Goal: Task Accomplishment & Management: Use online tool/utility

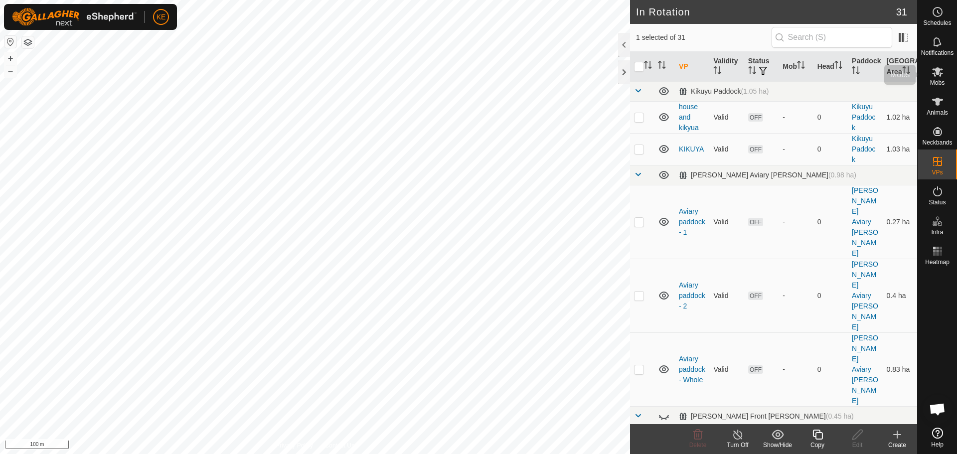
click at [943, 80] on span "Mobs" at bounding box center [937, 83] width 14 height 6
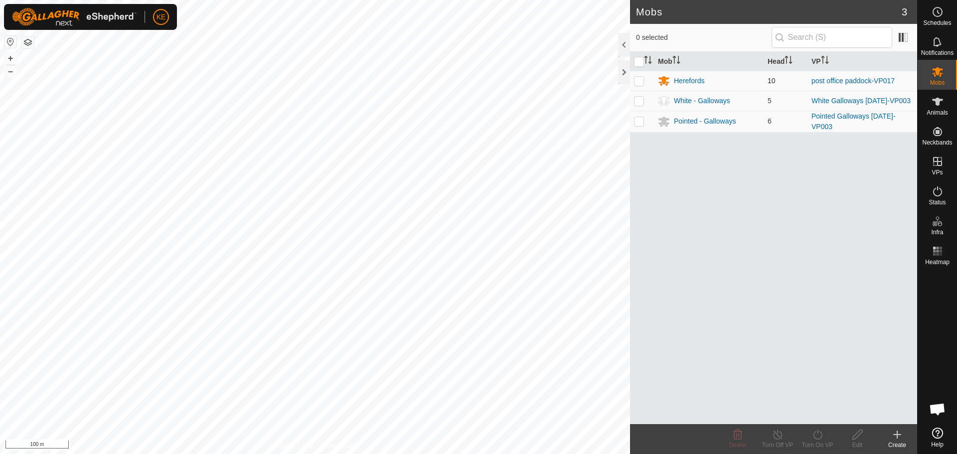
click at [642, 79] on p-checkbox at bounding box center [639, 81] width 10 height 8
checkbox input "true"
click at [823, 436] on icon at bounding box center [817, 435] width 12 height 12
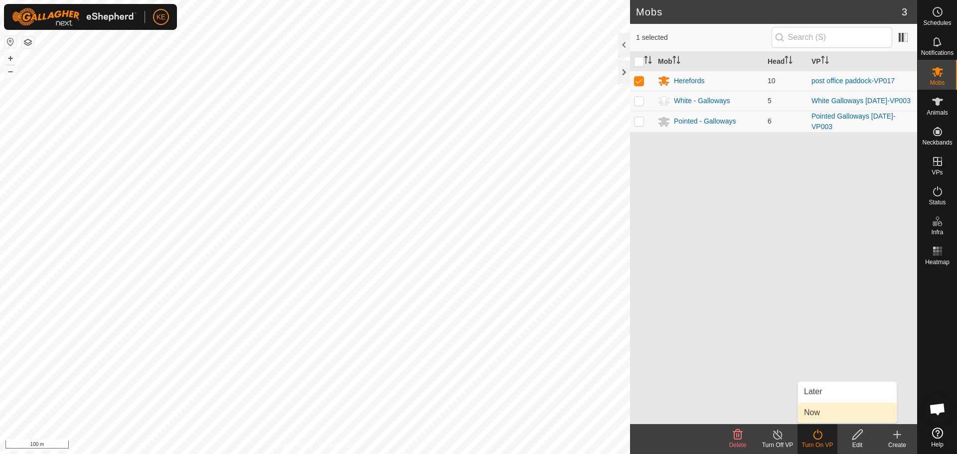
click at [823, 410] on link "Now" at bounding box center [847, 413] width 99 height 20
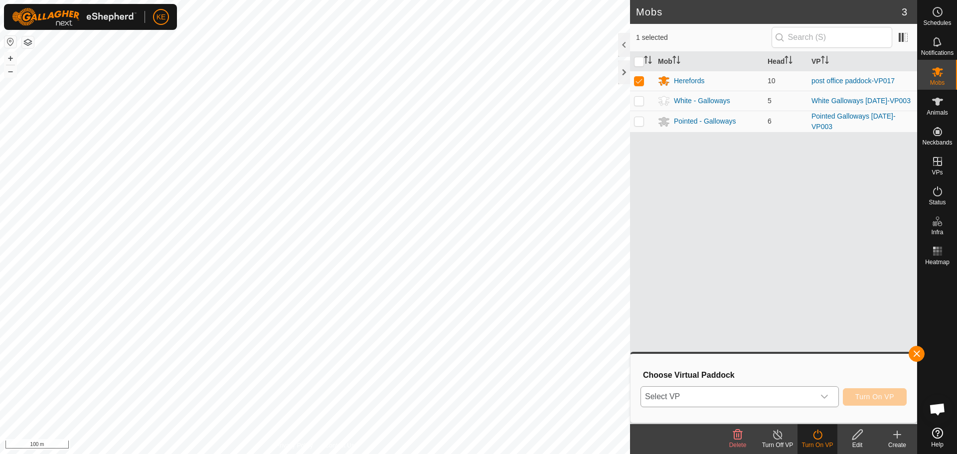
click at [769, 400] on span "Select VP" at bounding box center [727, 397] width 173 height 20
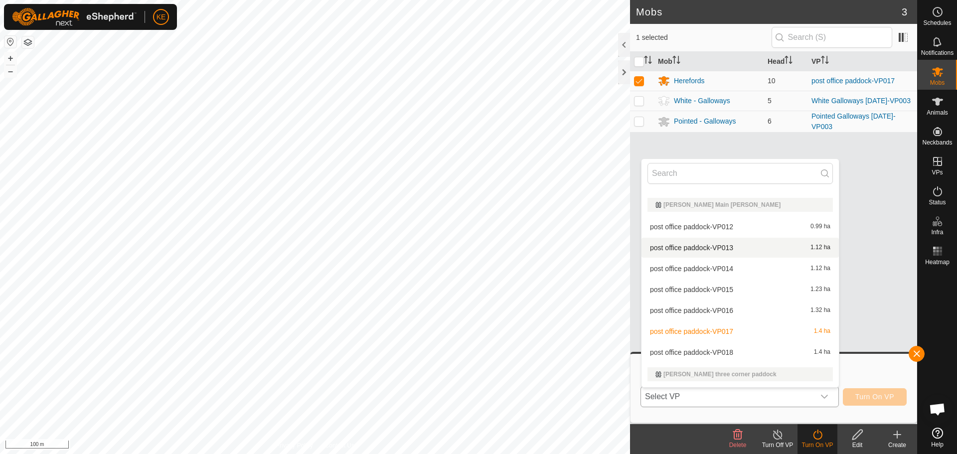
scroll to position [249, 0]
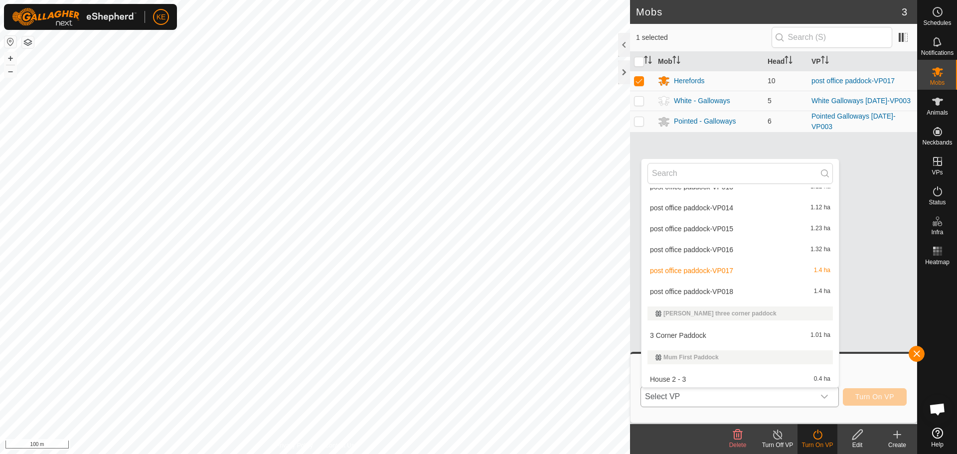
click at [722, 292] on li "post office paddock-VP018 1.4 ha" at bounding box center [739, 292] width 197 height 20
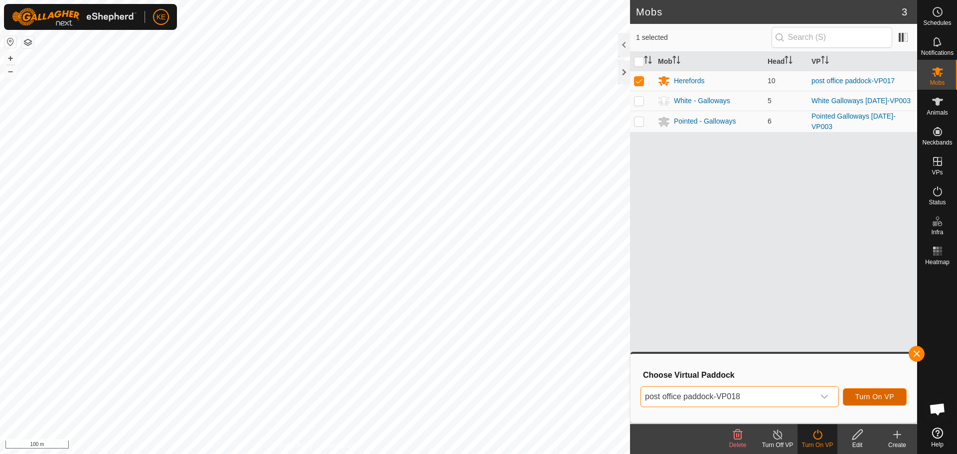
click at [858, 398] on span "Turn On VP" at bounding box center [874, 397] width 39 height 8
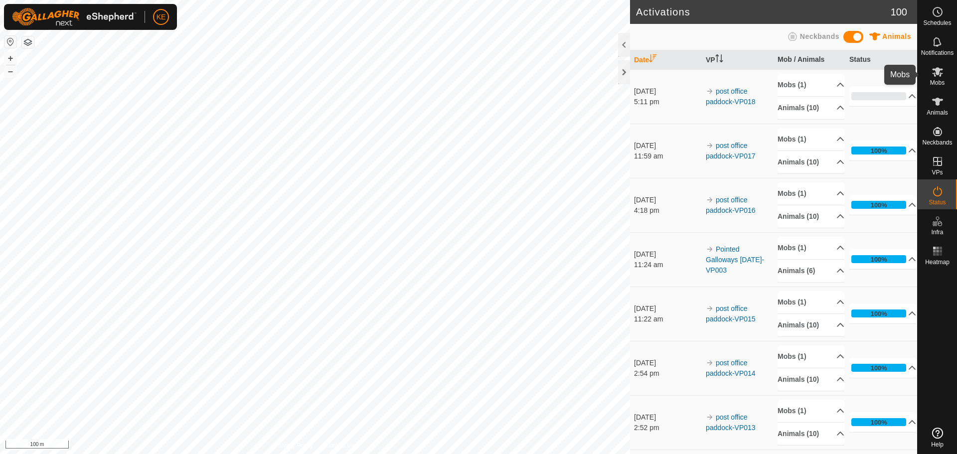
click at [939, 74] on icon at bounding box center [937, 72] width 12 height 12
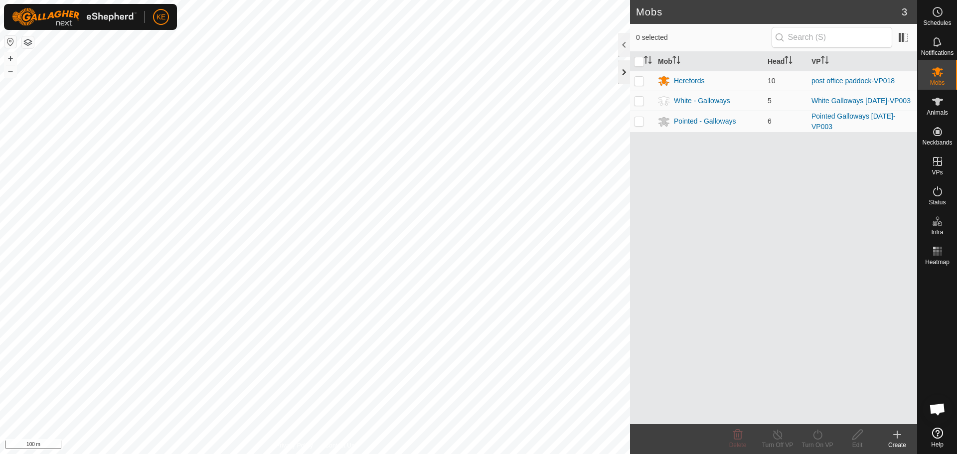
click at [626, 74] on div at bounding box center [624, 72] width 12 height 24
